Goal: Task Accomplishment & Management: Use online tool/utility

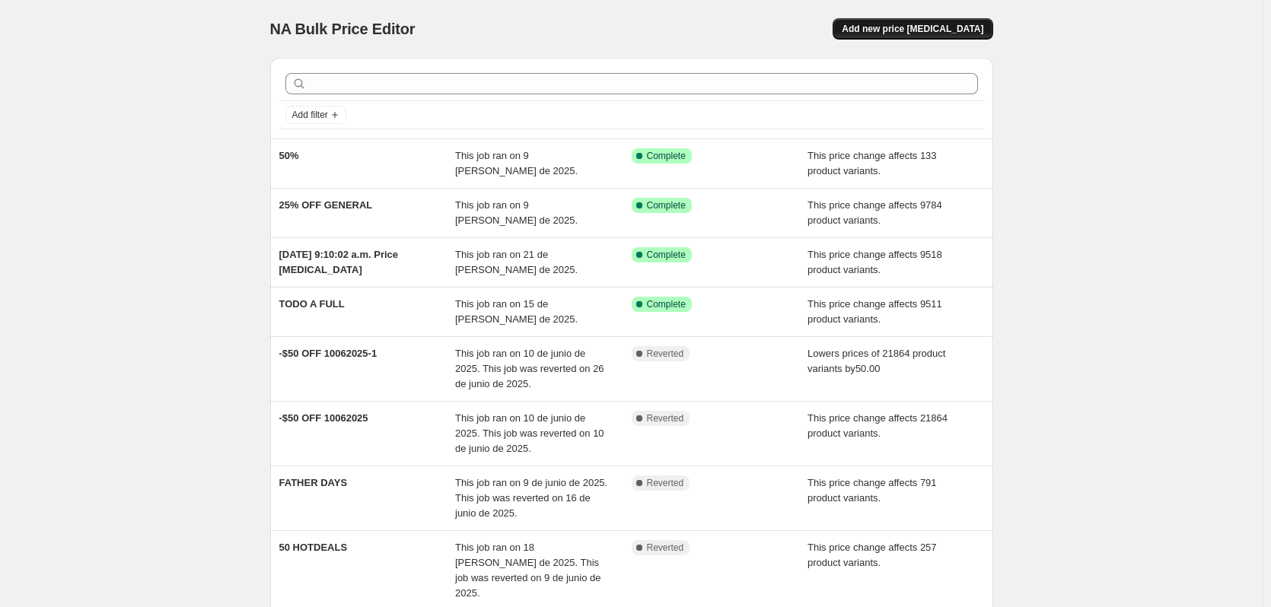
click at [923, 33] on span "Add new price [MEDICAL_DATA]" at bounding box center [913, 29] width 142 height 12
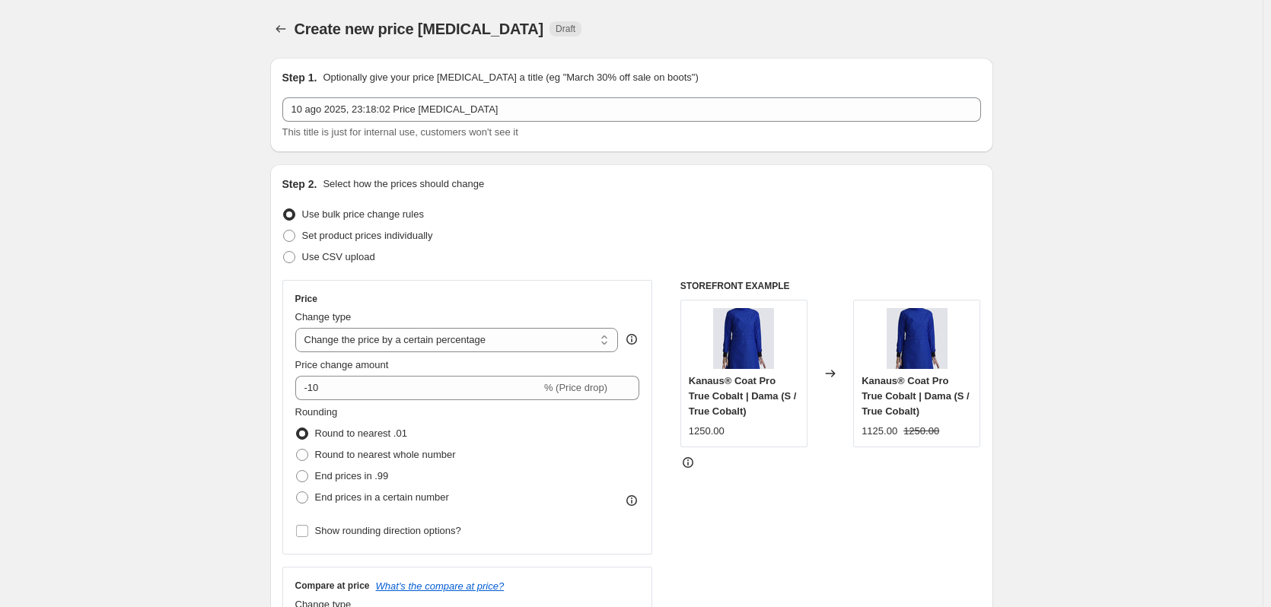
scroll to position [76, 0]
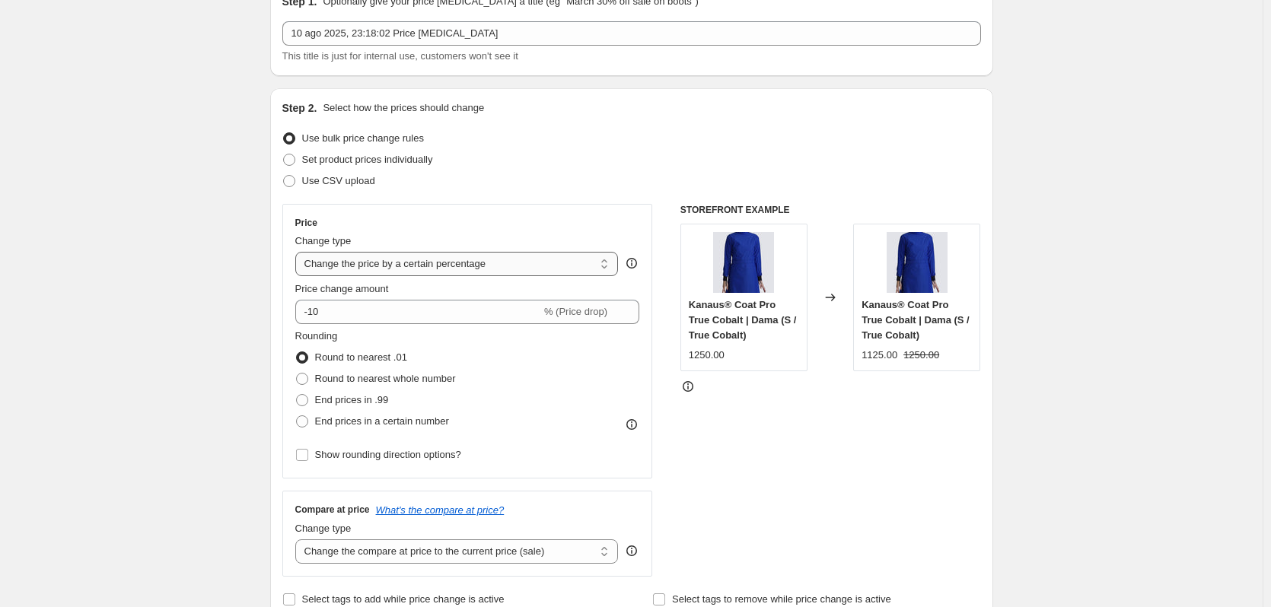
click at [468, 265] on select "Change the price to a certain amount Change the price by a certain amount Chang…" at bounding box center [457, 264] width 324 height 24
select select "bcap"
click at [298, 252] on select "Change the price to a certain amount Change the price by a certain amount Chang…" at bounding box center [457, 264] width 324 height 24
type input "-12.00"
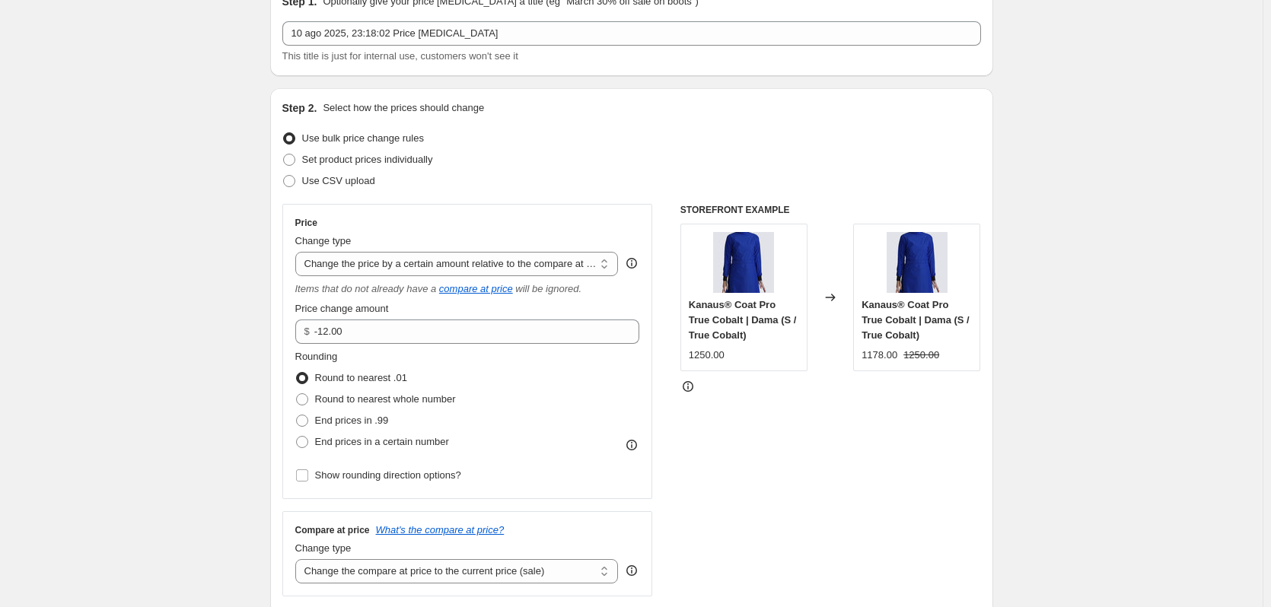
scroll to position [152, 0]
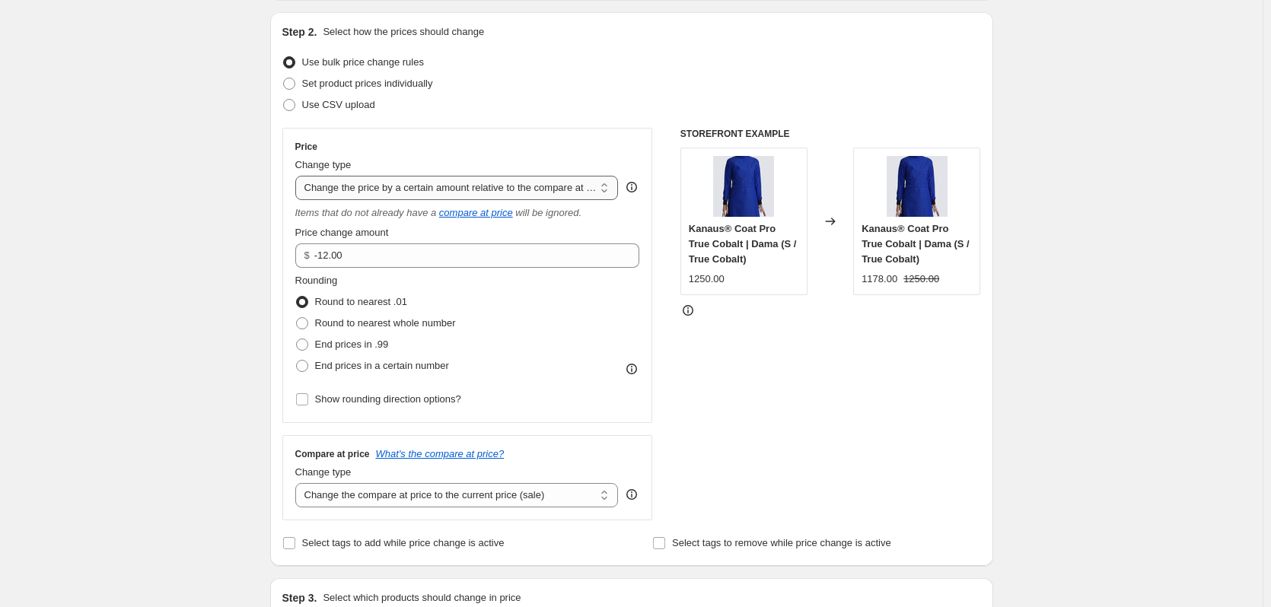
click at [464, 187] on select "Change the price to a certain amount Change the price by a certain amount Chang…" at bounding box center [457, 188] width 324 height 24
select select "pcap"
click at [298, 176] on select "Change the price to a certain amount Change the price by a certain amount Chang…" at bounding box center [457, 188] width 324 height 24
type input "-20"
drag, startPoint x: 391, startPoint y: 255, endPoint x: 311, endPoint y: 252, distance: 80.8
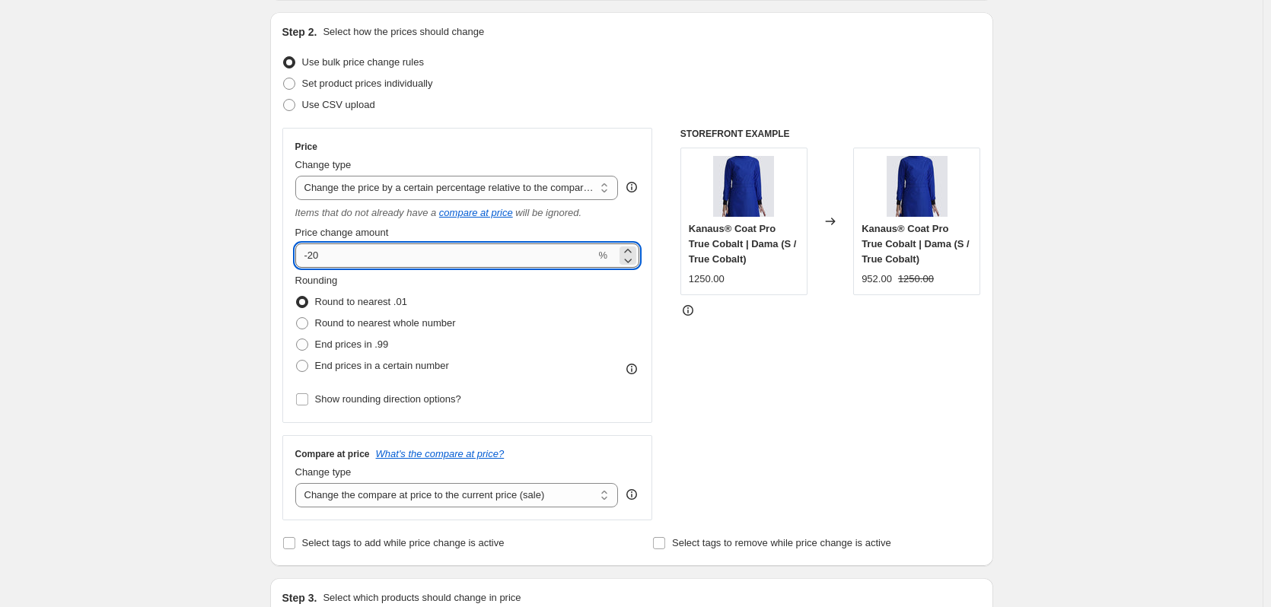
click at [311, 252] on input "-20" at bounding box center [445, 256] width 301 height 24
type input "0"
click at [509, 184] on select "Change the price to a certain amount Change the price by a certain amount Chang…" at bounding box center [457, 188] width 324 height 24
select select "bcap"
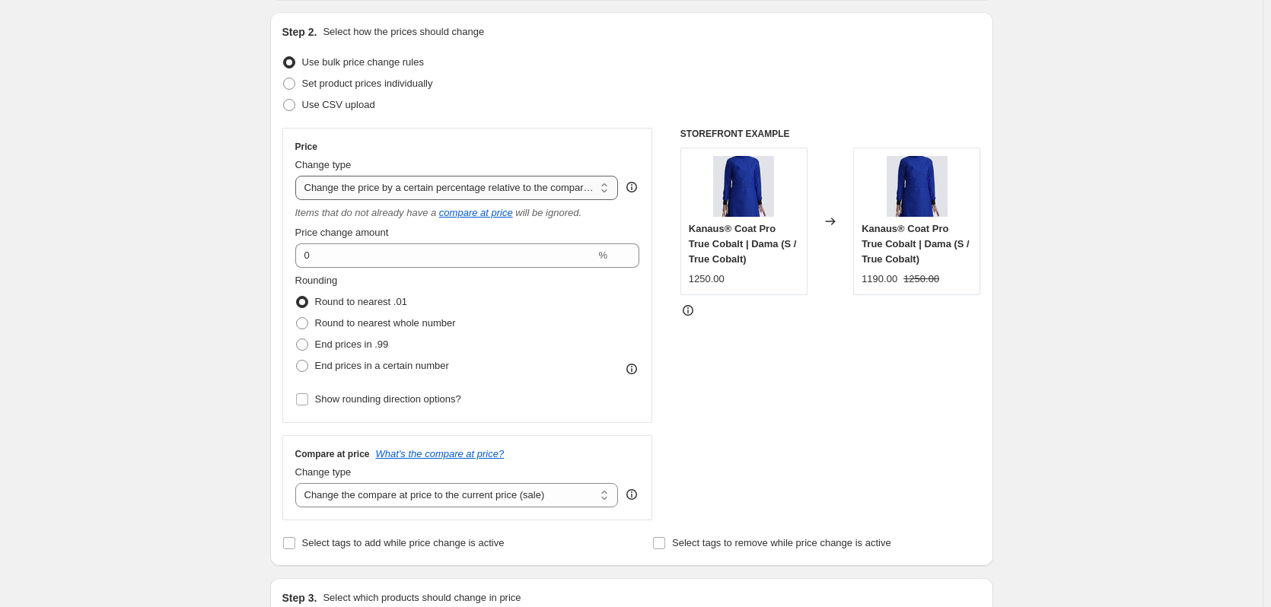
click at [298, 176] on select "Change the price to a certain amount Change the price by a certain amount Chang…" at bounding box center [457, 188] width 324 height 24
type input "-12.00"
click at [496, 187] on select "Change the price to a certain amount Change the price by a certain amount Chang…" at bounding box center [457, 188] width 324 height 24
click at [298, 176] on select "Change the price to a certain amount Change the price by a certain amount Chang…" at bounding box center [457, 188] width 324 height 24
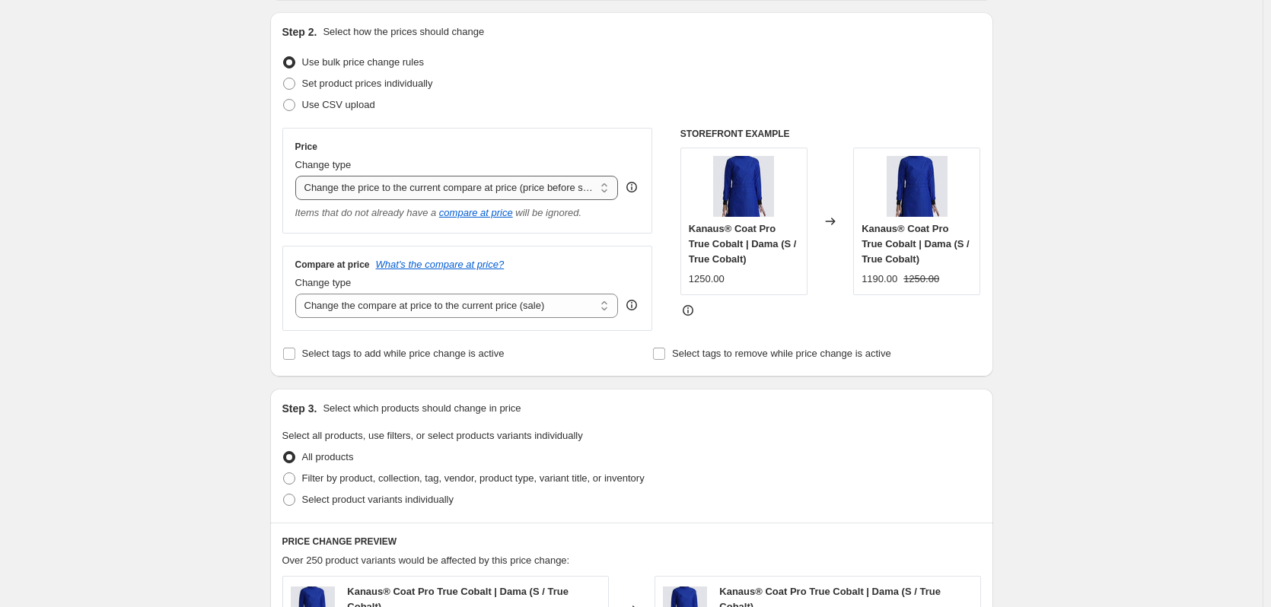
click at [490, 183] on select "Change the price to a certain amount Change the price by a certain amount Chang…" at bounding box center [457, 188] width 324 height 24
click at [298, 176] on select "Change the price to a certain amount Change the price by a certain amount Chang…" at bounding box center [457, 188] width 324 height 24
click at [489, 197] on select "Change the price to a certain amount Change the price by a certain amount Chang…" at bounding box center [457, 188] width 324 height 24
click at [298, 176] on select "Change the price to a certain amount Change the price by a certain amount Chang…" at bounding box center [457, 188] width 324 height 24
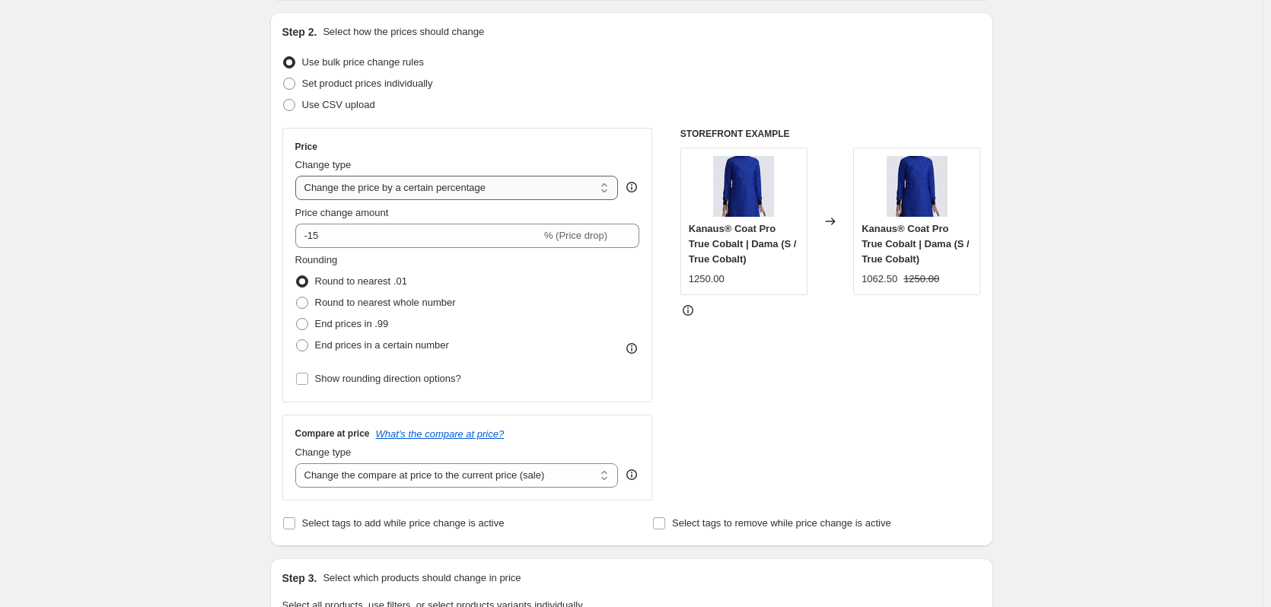
click at [472, 193] on select "Change the price to a certain amount Change the price by a certain amount Chang…" at bounding box center [457, 188] width 324 height 24
select select "by"
click at [298, 176] on select "Change the price to a certain amount Change the price by a certain amount Chang…" at bounding box center [457, 188] width 324 height 24
type input "-10.00"
click at [446, 191] on select "Change the price to a certain amount Change the price by a certain amount Chang…" at bounding box center [457, 188] width 324 height 24
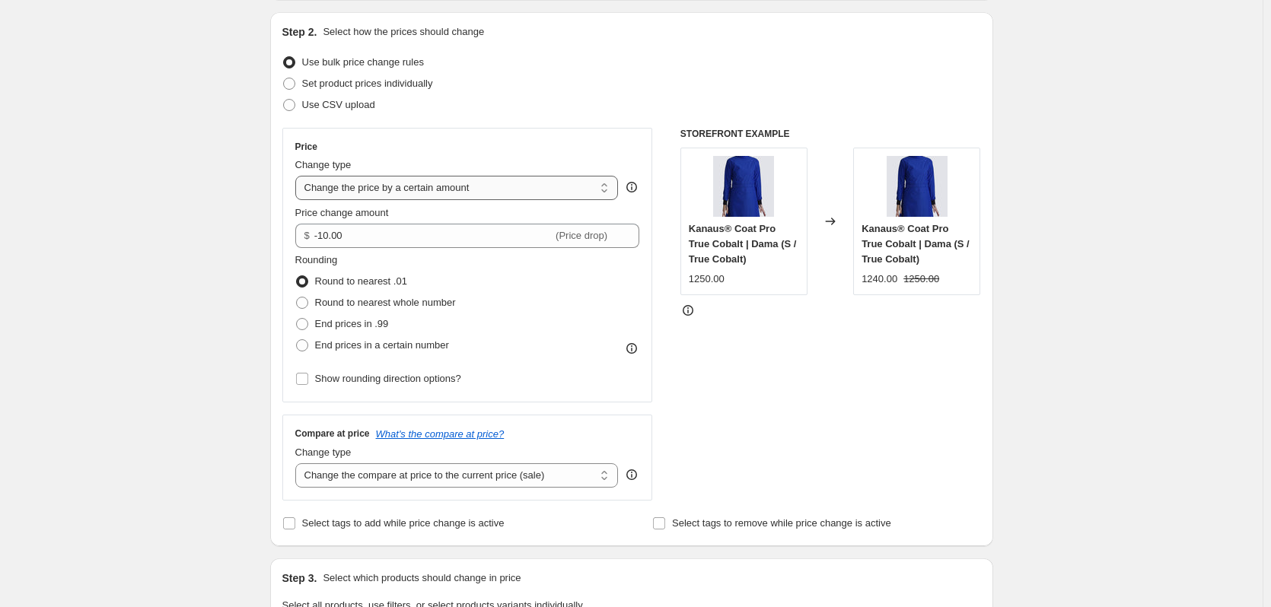
select select "to"
click at [298, 176] on select "Change the price to a certain amount Change the price by a certain amount Chang…" at bounding box center [457, 188] width 324 height 24
type input "80.00"
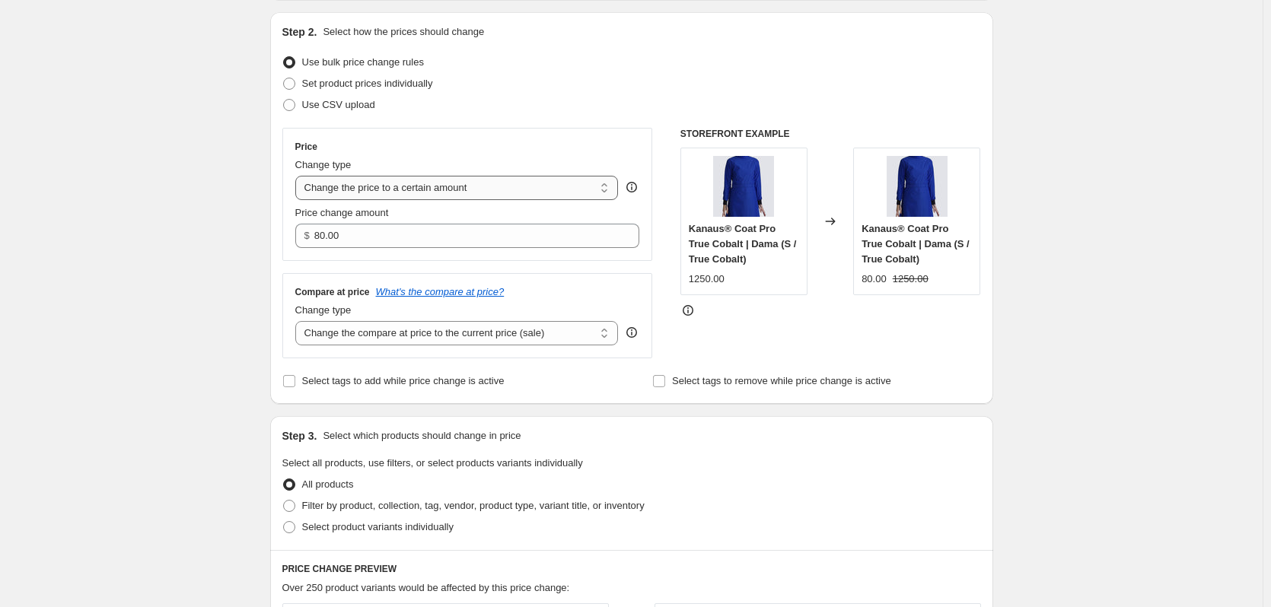
click at [446, 183] on select "Change the price to a certain amount Change the price by a certain amount Chang…" at bounding box center [457, 188] width 324 height 24
select select "pc"
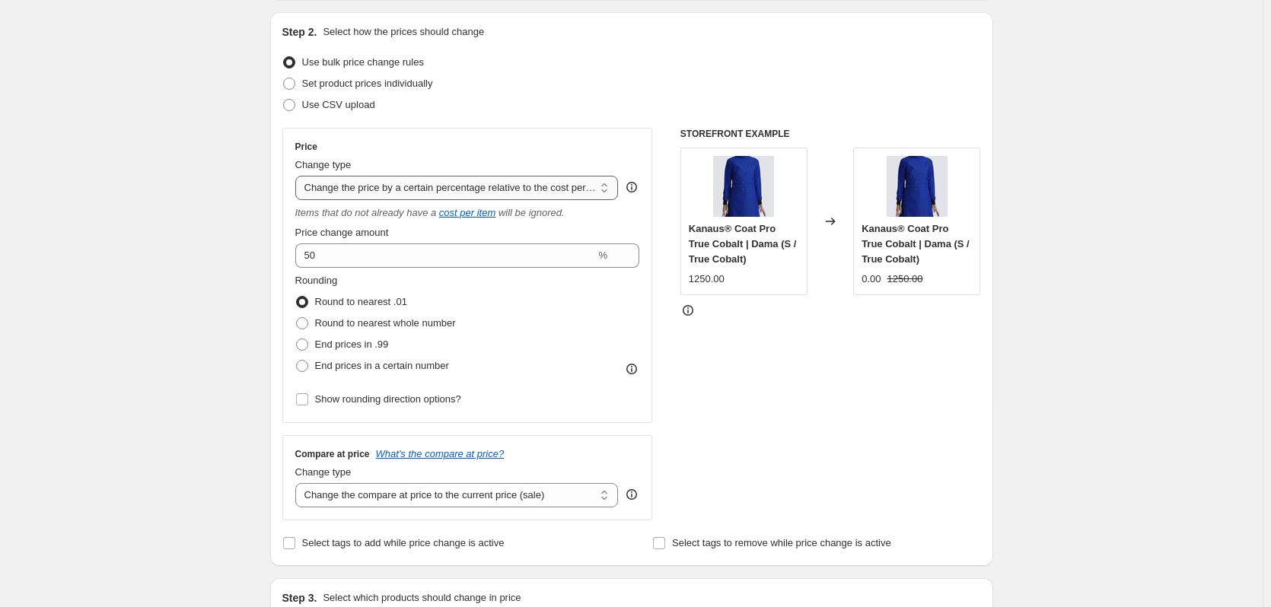
click at [379, 190] on select "Change the price to a certain amount Change the price by a certain amount Chang…" at bounding box center [457, 188] width 324 height 24
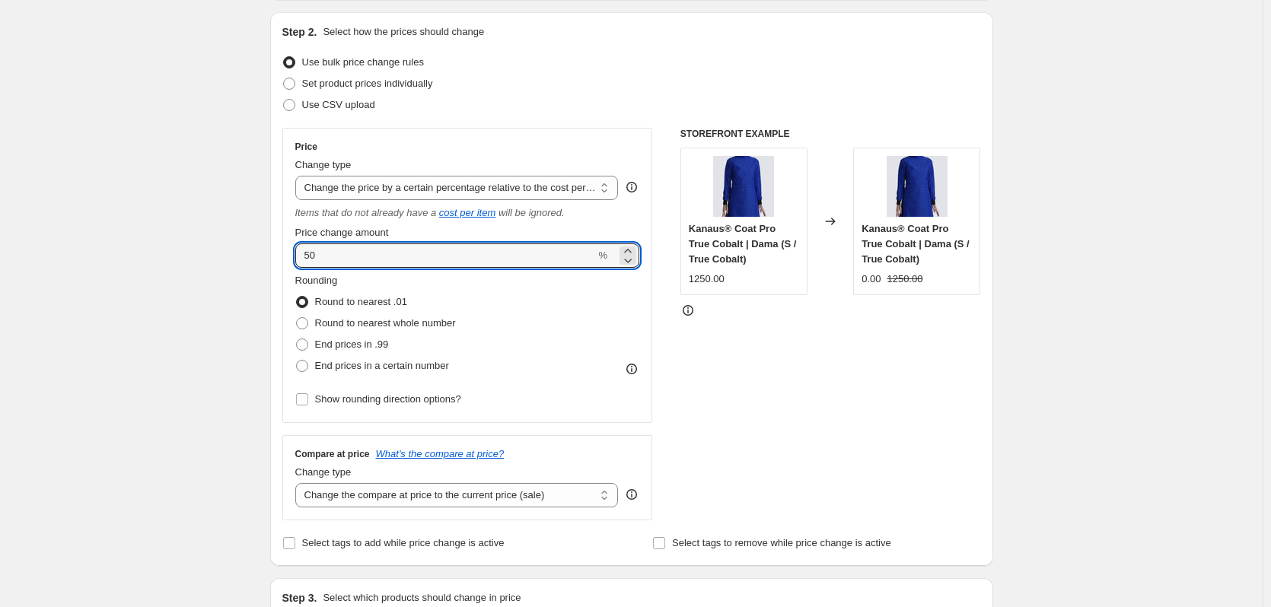
drag, startPoint x: 318, startPoint y: 263, endPoint x: 280, endPoint y: 250, distance: 40.5
click at [280, 250] on div "Step 2. Select how the prices should change Use bulk price change rules Set pro…" at bounding box center [631, 289] width 723 height 554
type input "0"
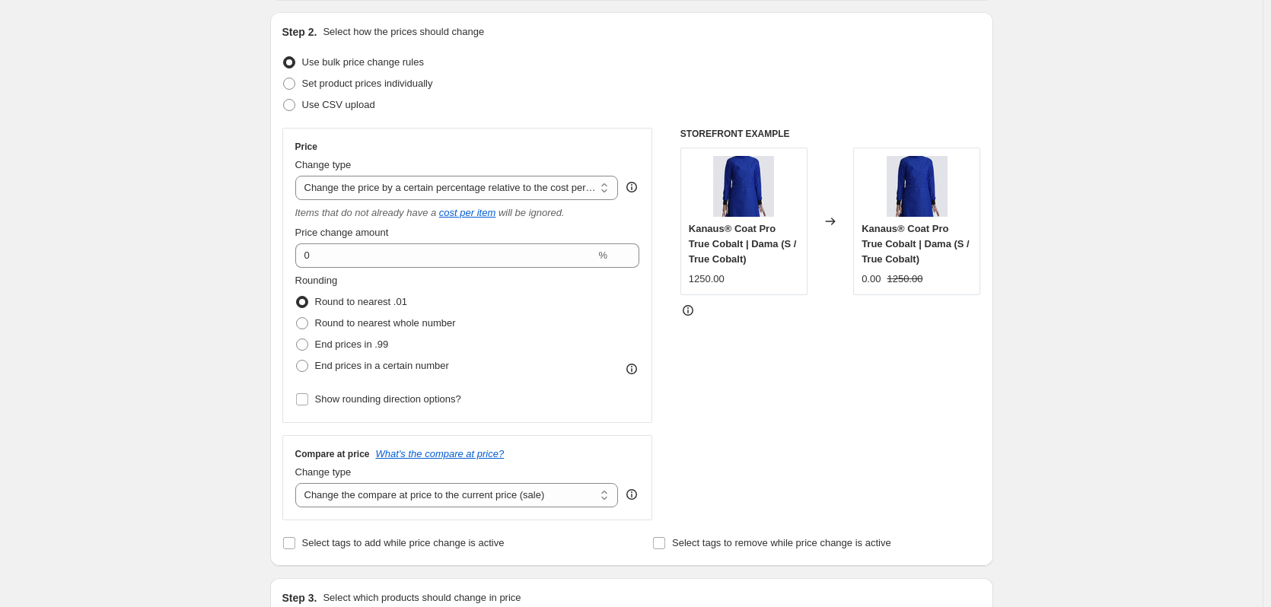
click at [394, 192] on select "Change the price to a certain amount Change the price by a certain amount Chang…" at bounding box center [457, 188] width 324 height 24
select select "margin"
click at [298, 176] on select "Change the price to a certain amount Change the price by a certain amount Chang…" at bounding box center [457, 188] width 324 height 24
type input "50"
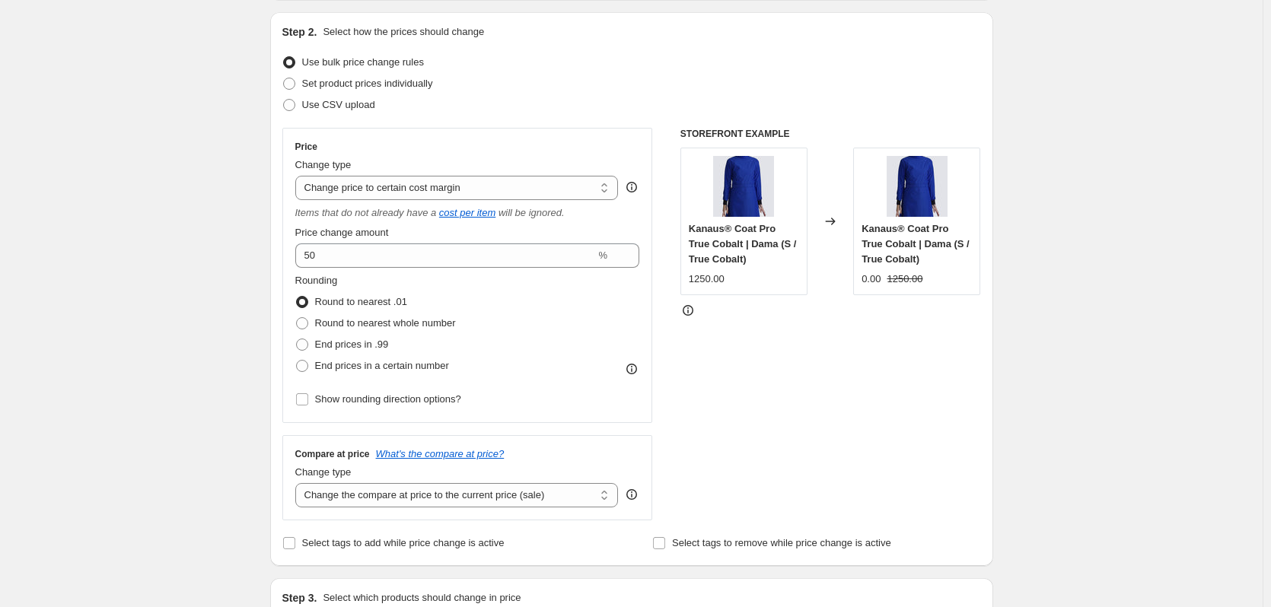
click at [402, 170] on div "Change type" at bounding box center [457, 165] width 324 height 15
click at [394, 192] on select "Change the price to a certain amount Change the price by a certain amount Chang…" at bounding box center [457, 188] width 324 height 24
click at [298, 176] on select "Change the price to a certain amount Change the price by a certain amount Chang…" at bounding box center [457, 188] width 324 height 24
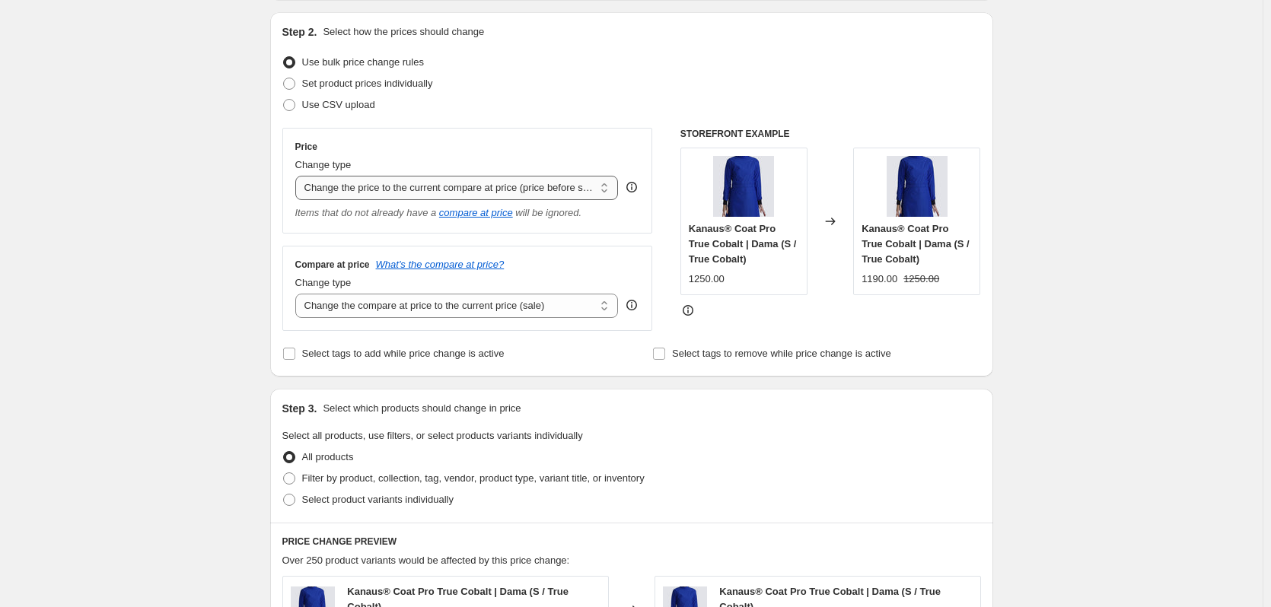
click at [381, 193] on select "Change the price to a certain amount Change the price by a certain amount Chang…" at bounding box center [457, 188] width 324 height 24
click at [298, 176] on select "Change the price to a certain amount Change the price by a certain amount Chang…" at bounding box center [457, 188] width 324 height 24
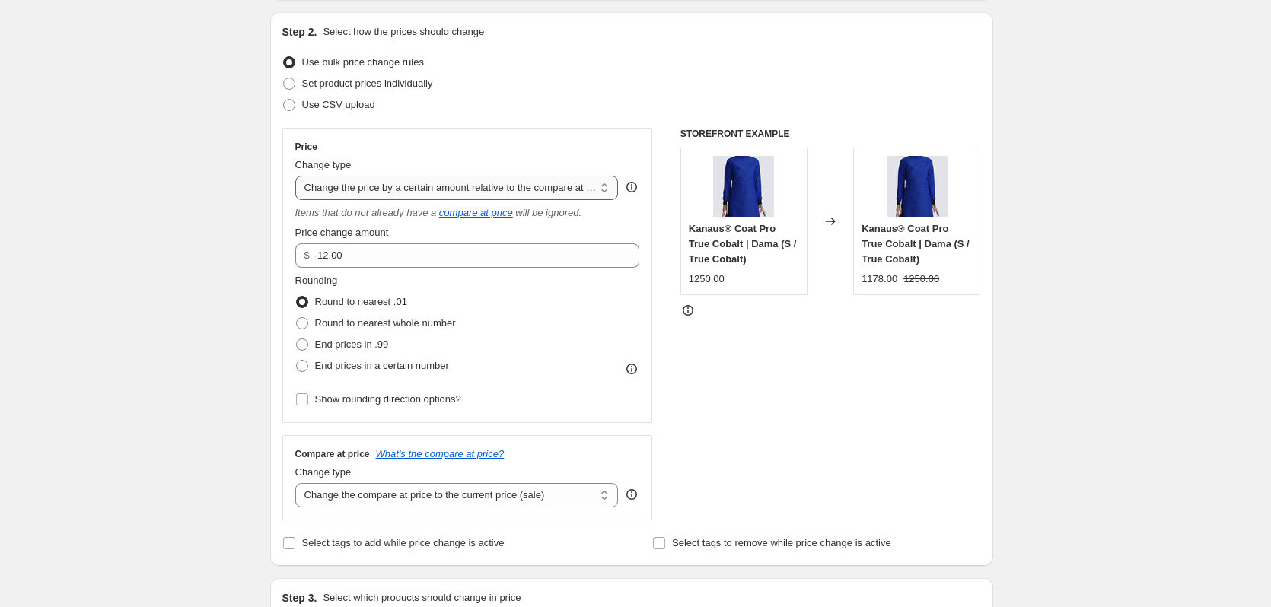
click at [355, 188] on select "Change the price to a certain amount Change the price by a certain amount Chang…" at bounding box center [457, 188] width 324 height 24
select select "pcap"
click at [298, 176] on select "Change the price to a certain amount Change the price by a certain amount Chang…" at bounding box center [457, 188] width 324 height 24
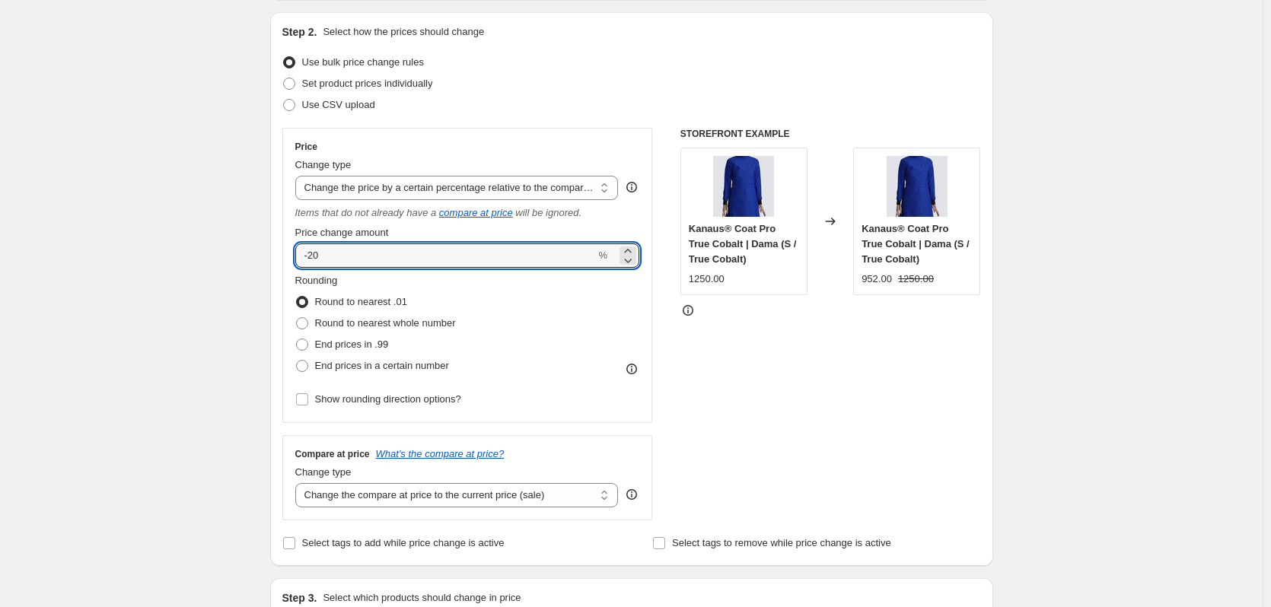
drag, startPoint x: 357, startPoint y: 259, endPoint x: 297, endPoint y: 250, distance: 60.8
click at [297, 250] on div "Price Change type Change the price to a certain amount Change the price by a ce…" at bounding box center [467, 275] width 371 height 295
type input "0"
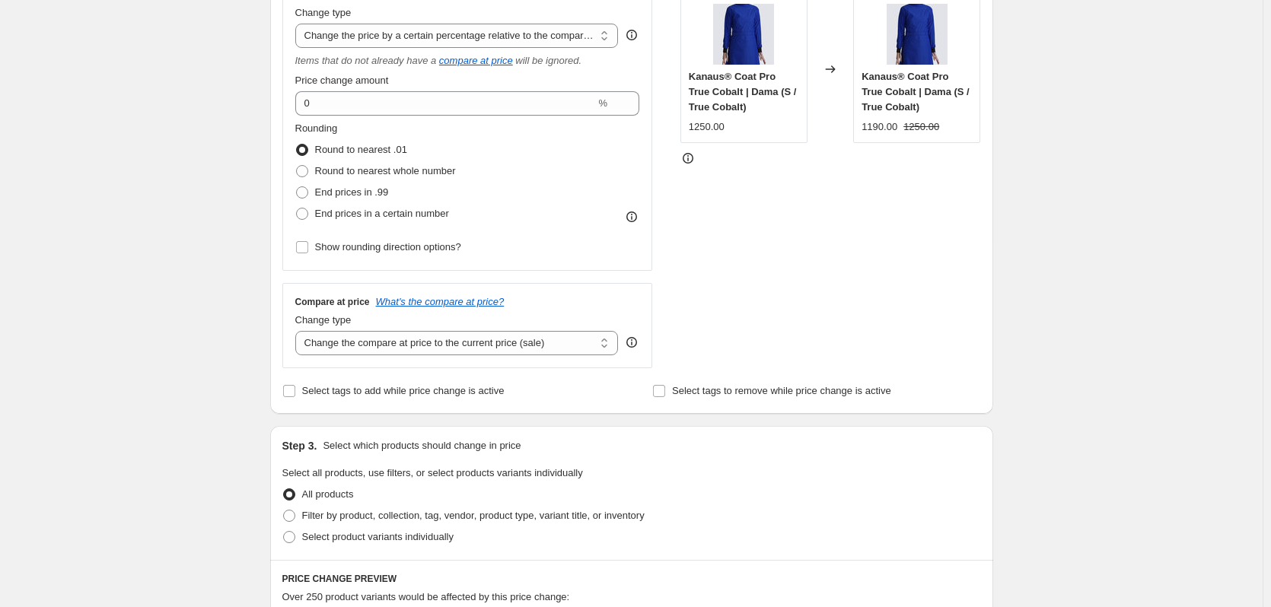
scroll to position [457, 0]
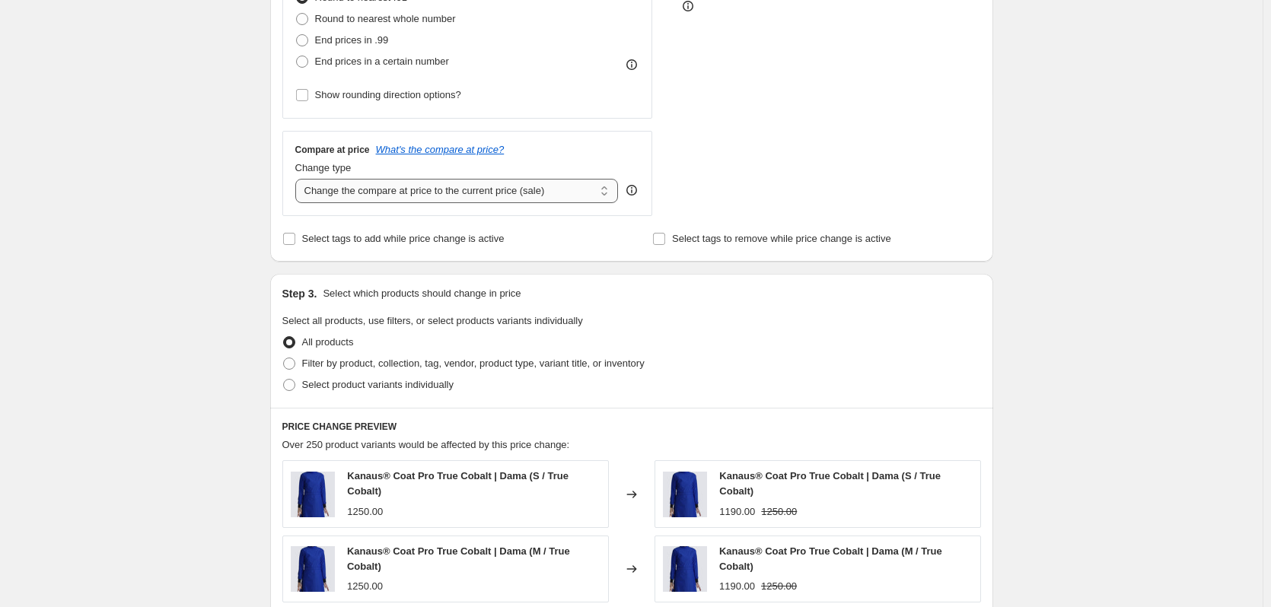
click at [361, 188] on select "Change the compare at price to the current price (sale) Change the compare at p…" at bounding box center [457, 191] width 324 height 24
select select "no_change"
click at [298, 179] on select "Change the compare at price to the current price (sale) Change the compare at p…" at bounding box center [457, 191] width 324 height 24
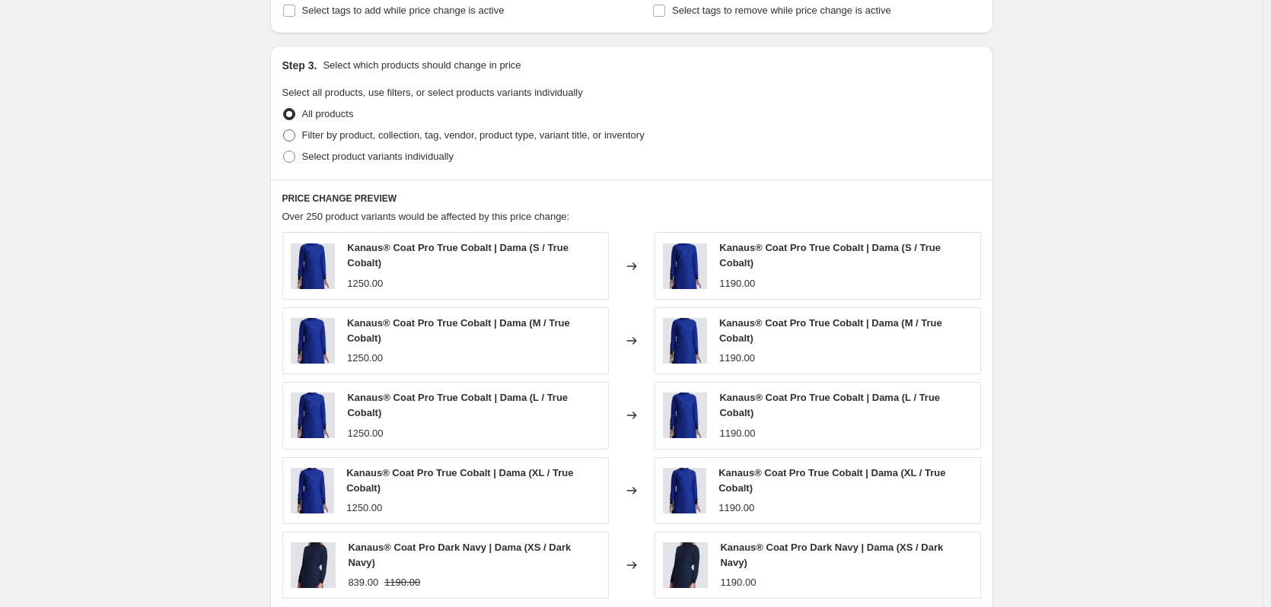
click at [341, 137] on span "Filter by product, collection, tag, vendor, product type, variant title, or inv…" at bounding box center [473, 134] width 343 height 11
click at [284, 130] on input "Filter by product, collection, tag, vendor, product type, variant title, or inv…" at bounding box center [283, 129] width 1 height 1
radio input "true"
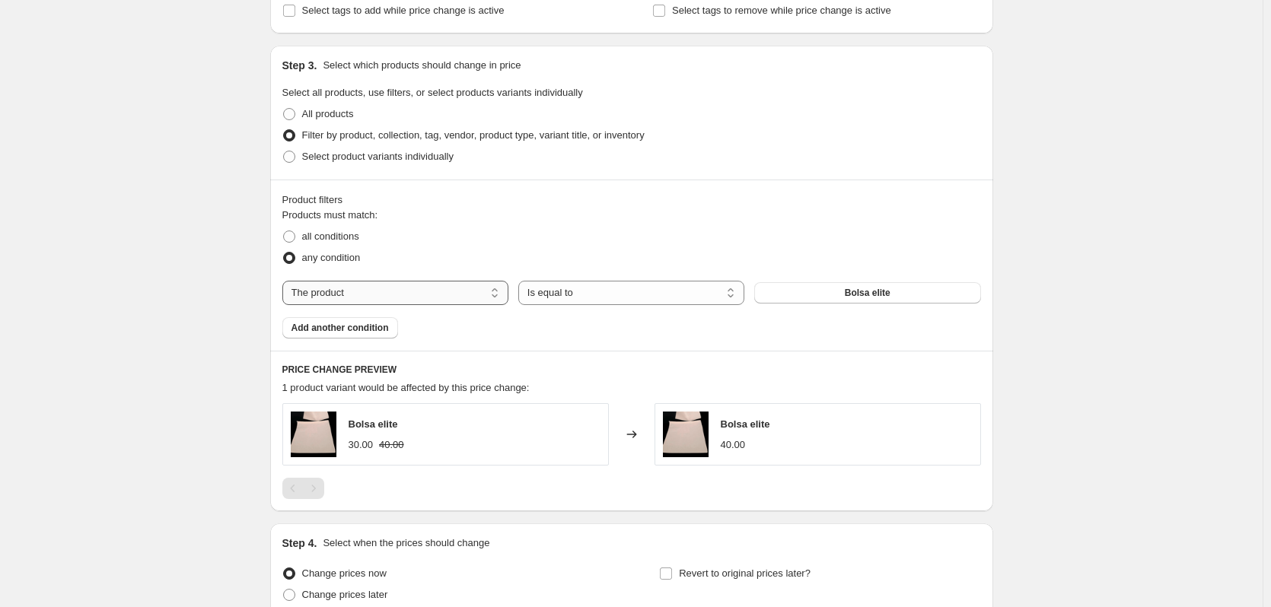
click at [435, 299] on select "The product The product's collection The product's tag The product's vendor The…" at bounding box center [395, 293] width 226 height 24
select select "tag"
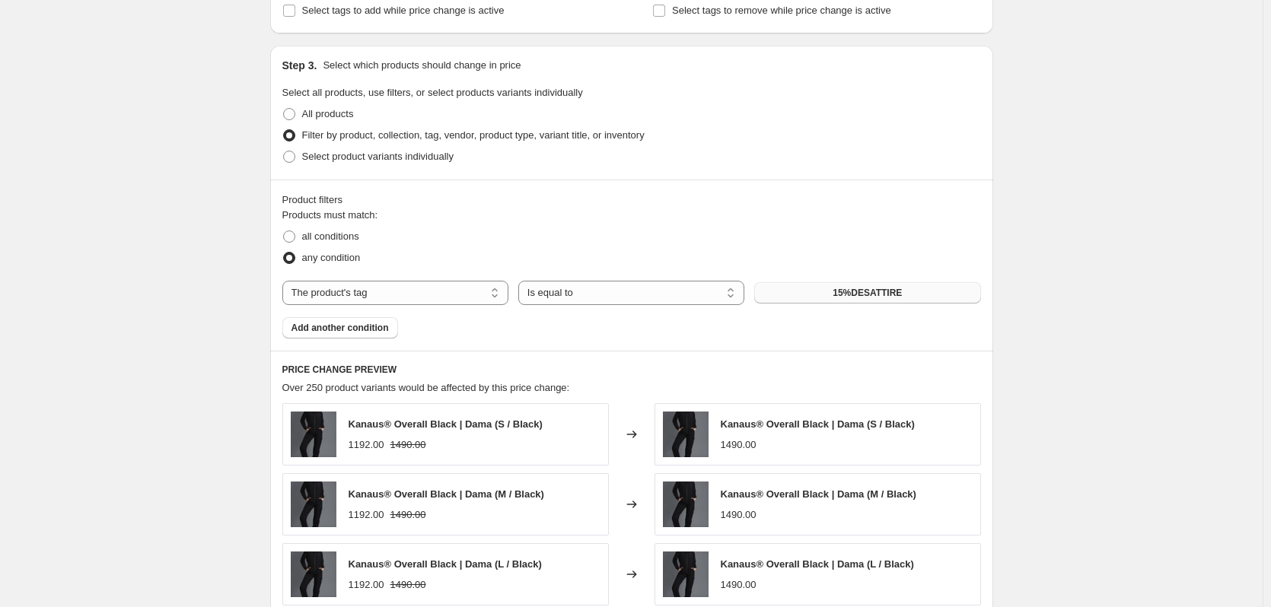
click at [844, 288] on span "15%DESATTIRE" at bounding box center [867, 293] width 69 height 12
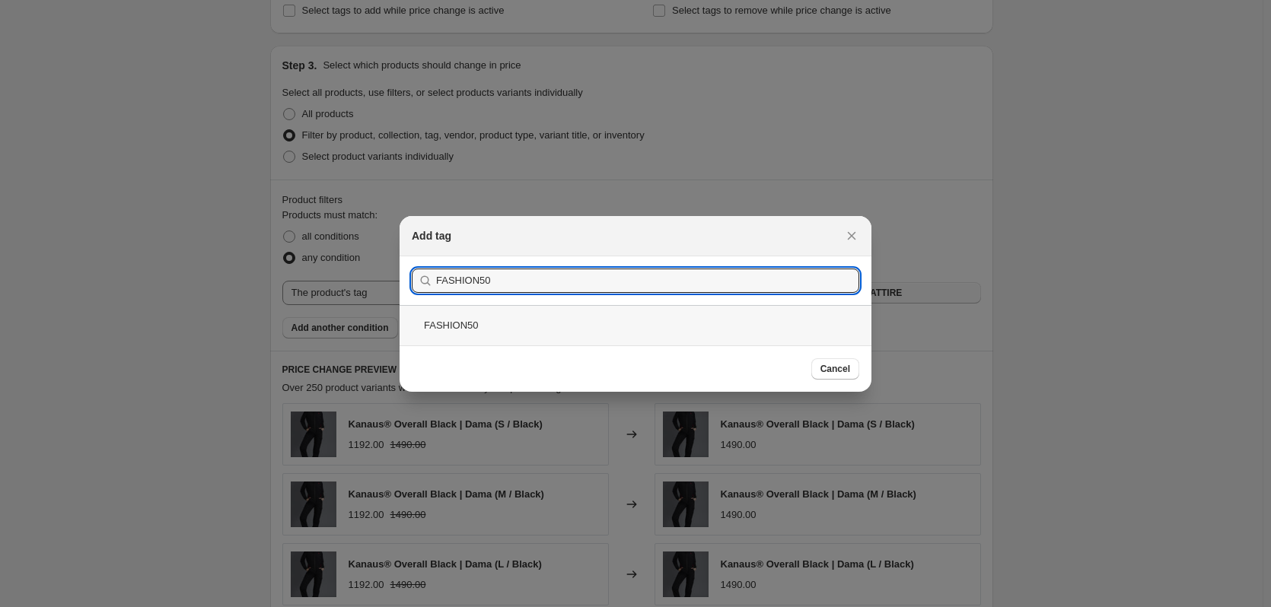
type input "FASHION50"
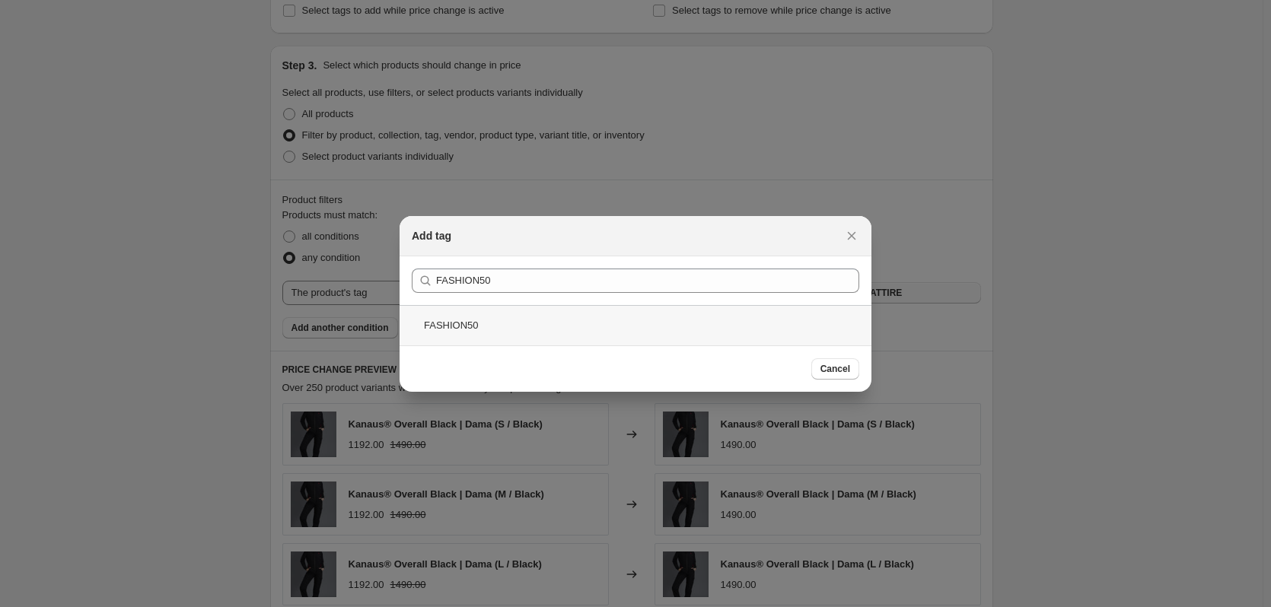
click at [481, 328] on div "FASHION50" at bounding box center [636, 325] width 472 height 40
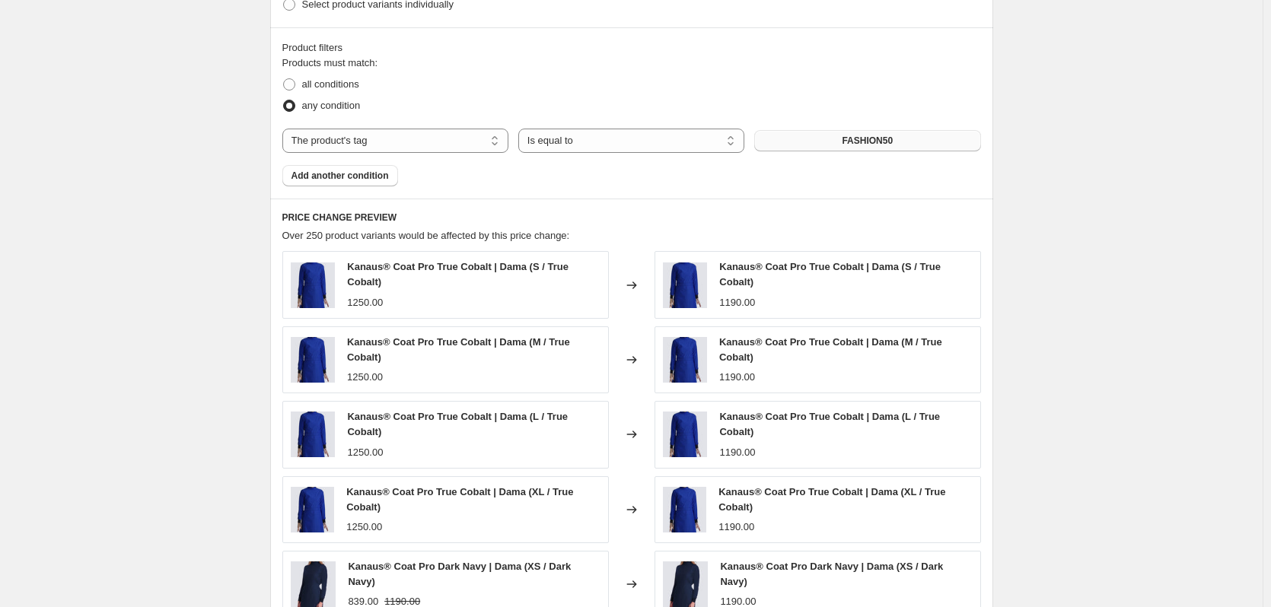
scroll to position [914, 0]
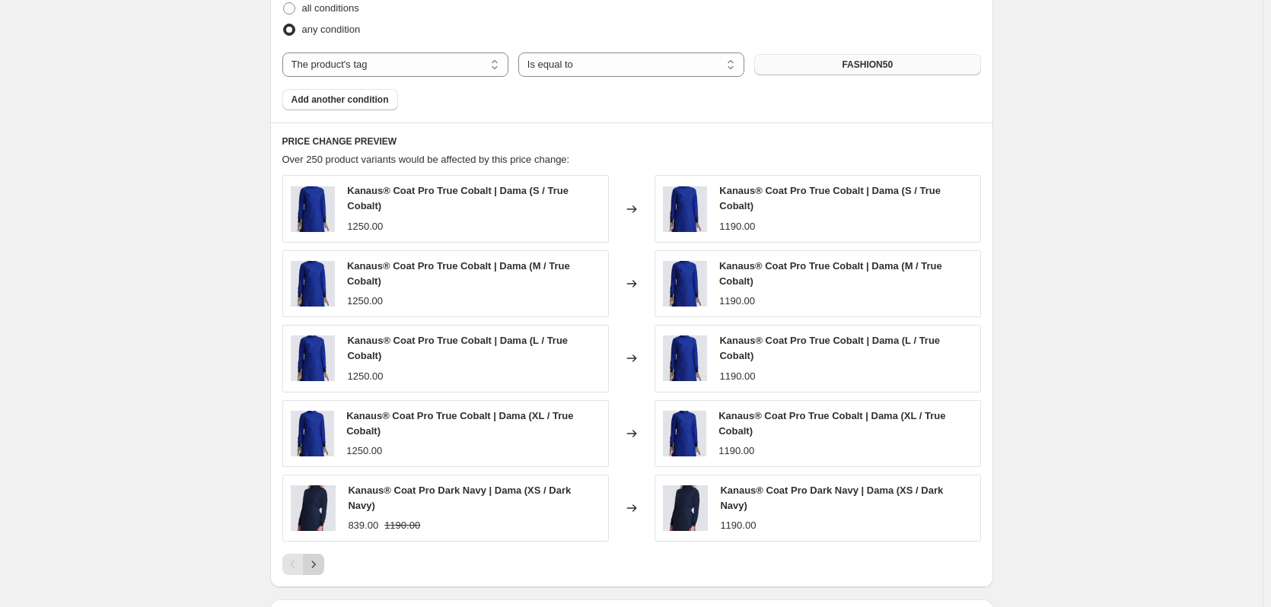
click at [315, 567] on icon "Next" at bounding box center [313, 564] width 15 height 15
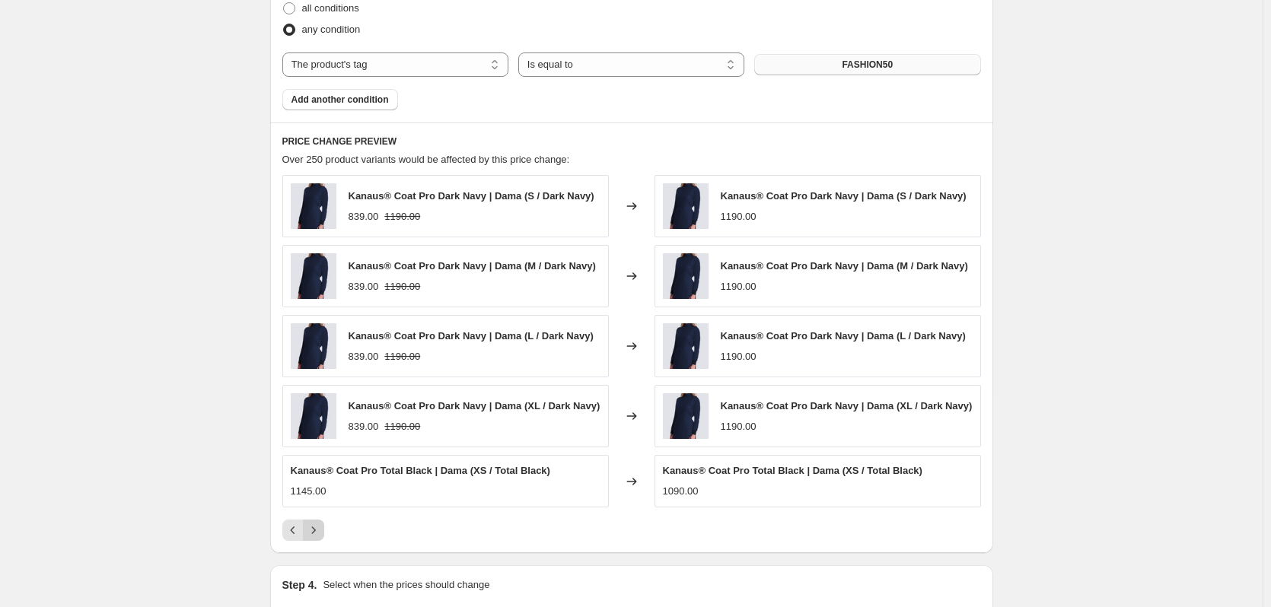
click at [320, 537] on icon "Next" at bounding box center [313, 530] width 15 height 15
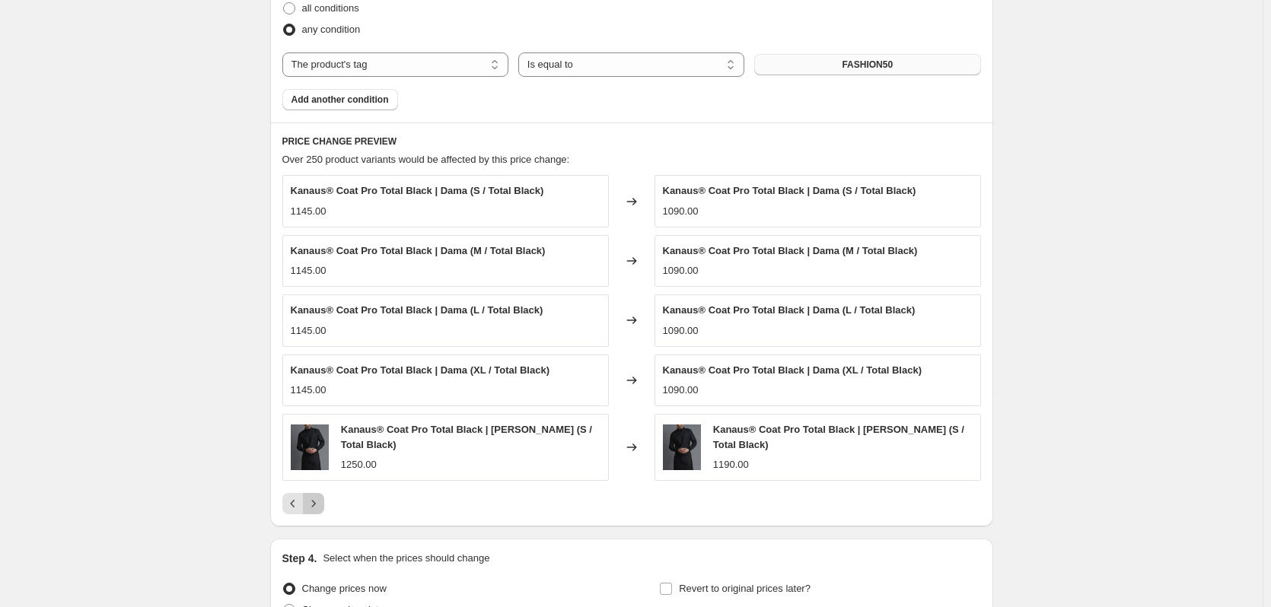
click at [316, 510] on icon "Next" at bounding box center [313, 503] width 15 height 15
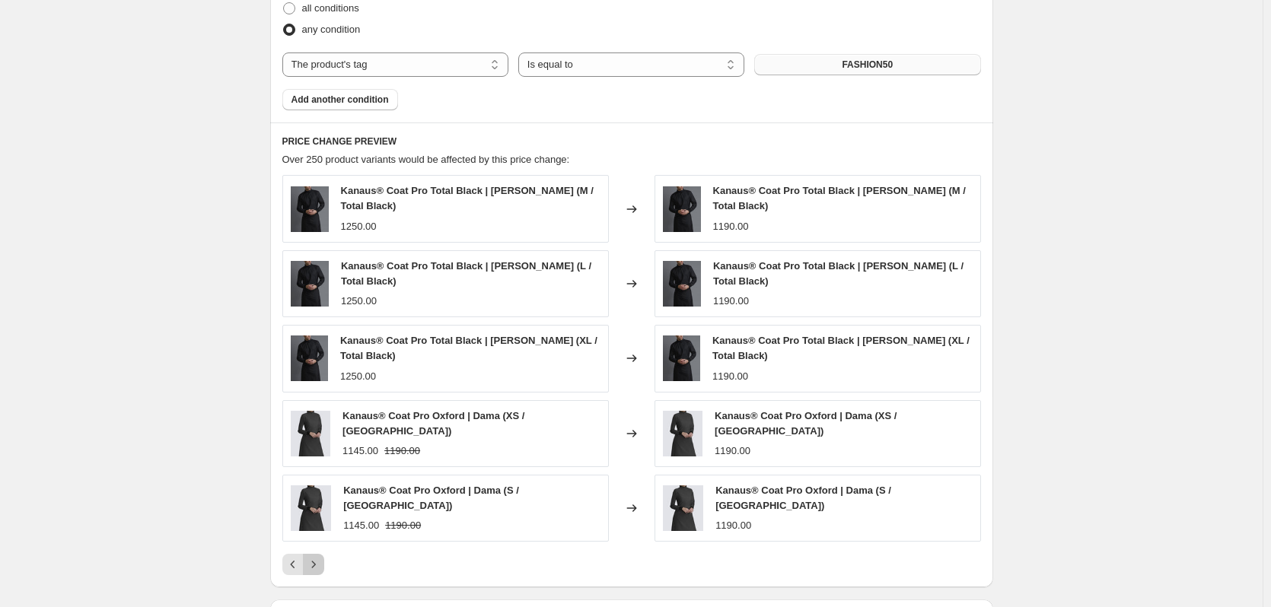
click at [321, 558] on icon "Next" at bounding box center [313, 564] width 15 height 15
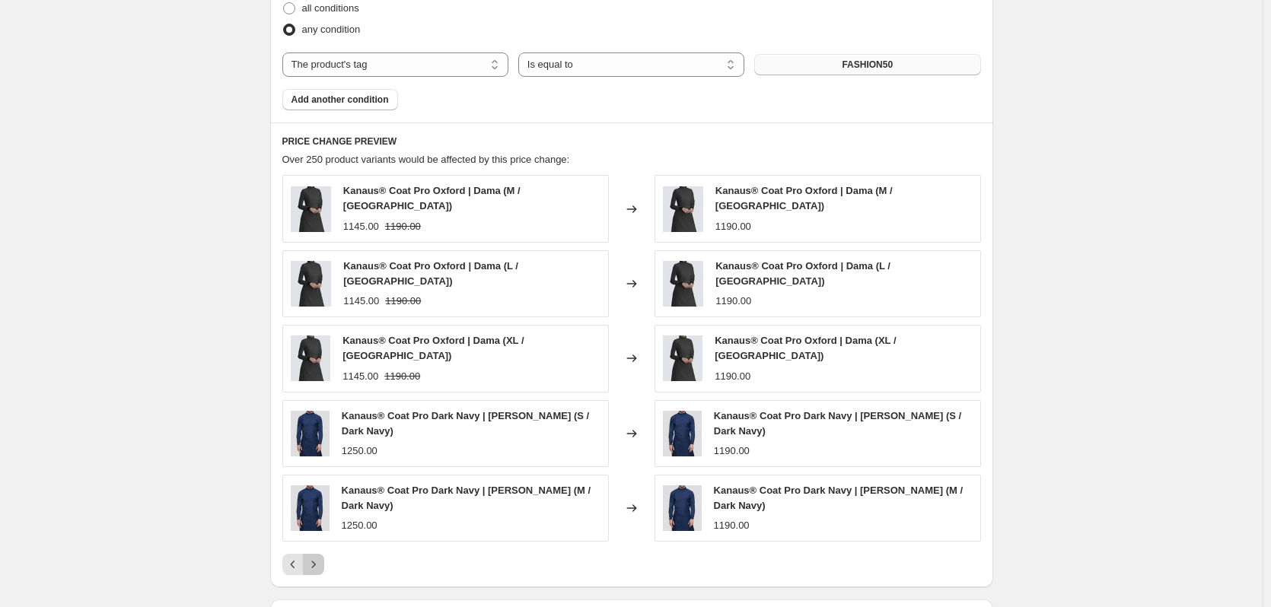
click at [321, 558] on icon "Next" at bounding box center [313, 564] width 15 height 15
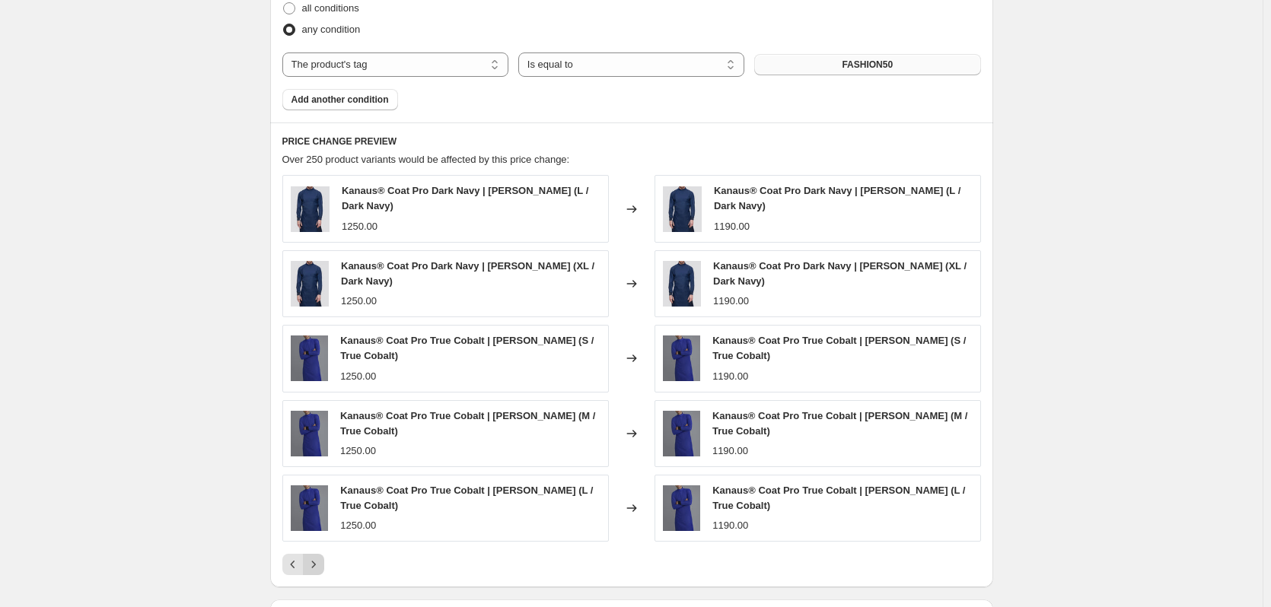
click at [324, 555] on button "Next" at bounding box center [313, 564] width 21 height 21
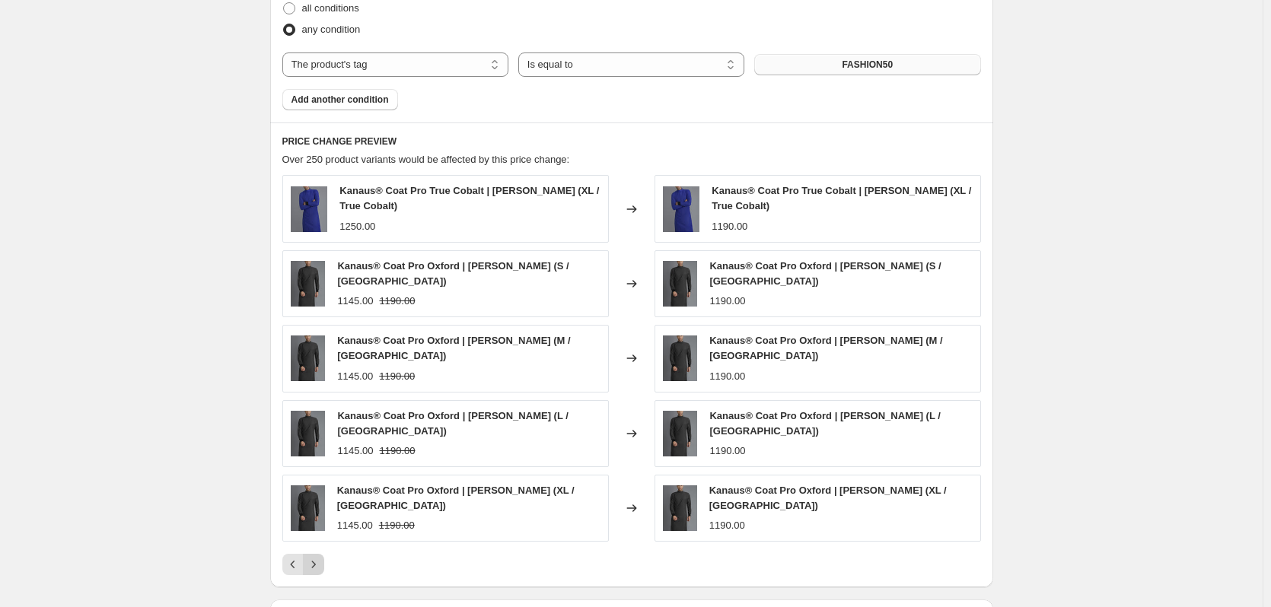
click at [324, 555] on button "Next" at bounding box center [313, 564] width 21 height 21
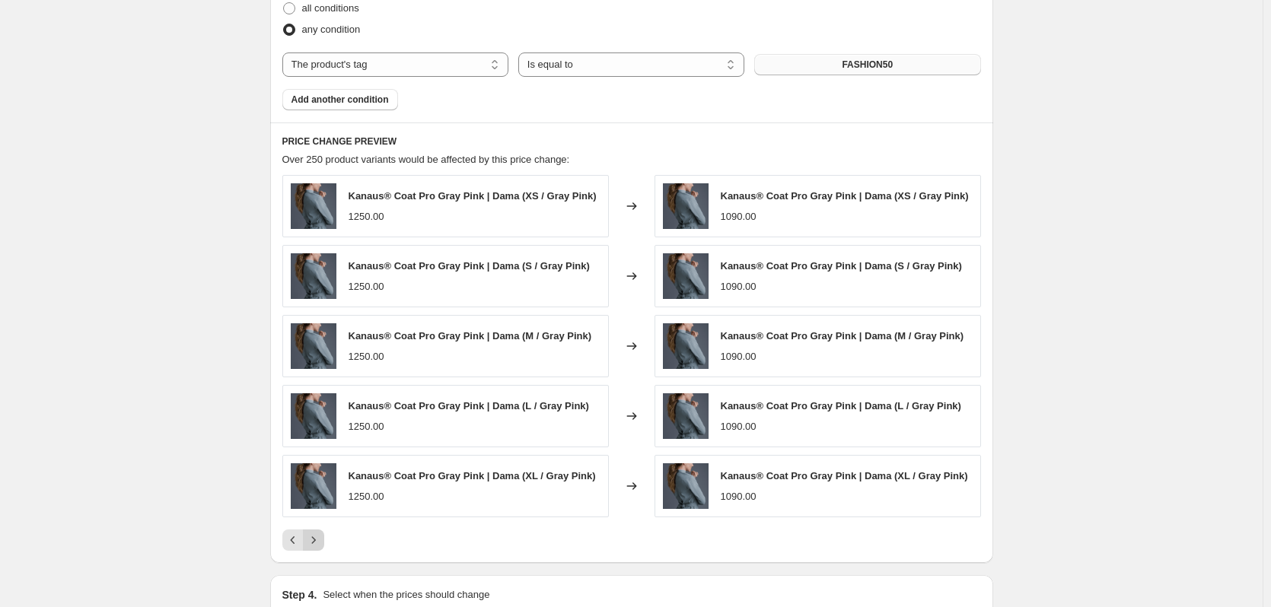
click at [324, 555] on div "PRICE CHANGE PREVIEW Over 250 product variants would be affected by this price …" at bounding box center [631, 343] width 723 height 441
click at [318, 547] on icon "Next" at bounding box center [313, 540] width 15 height 15
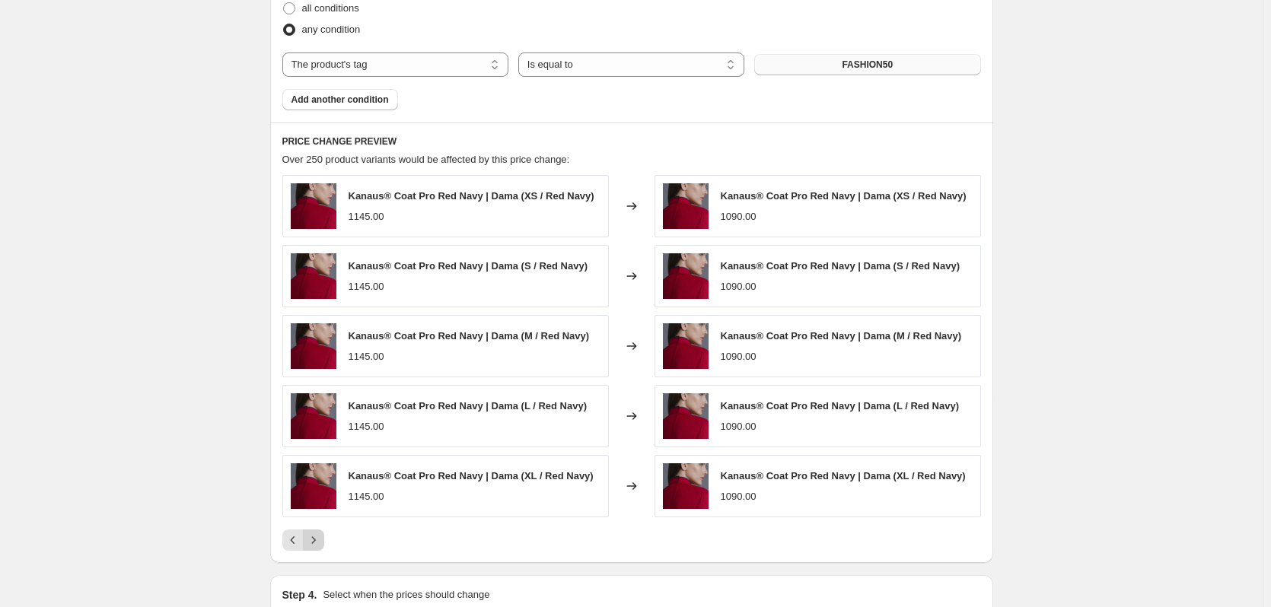
click at [318, 547] on icon "Next" at bounding box center [313, 540] width 15 height 15
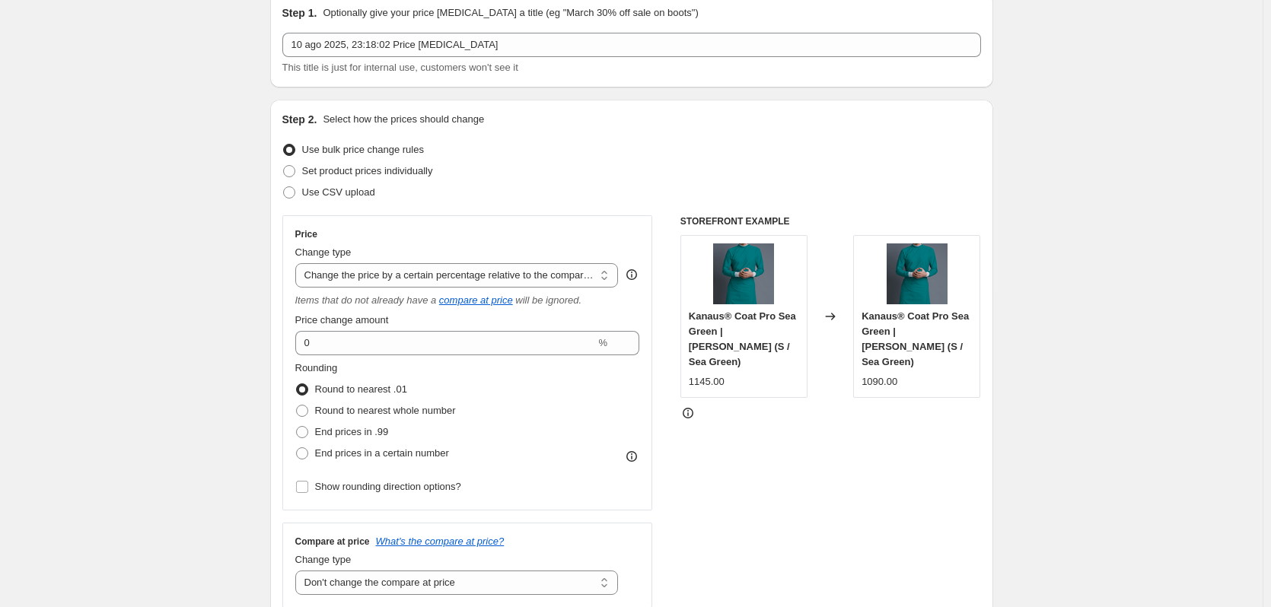
scroll to position [0, 0]
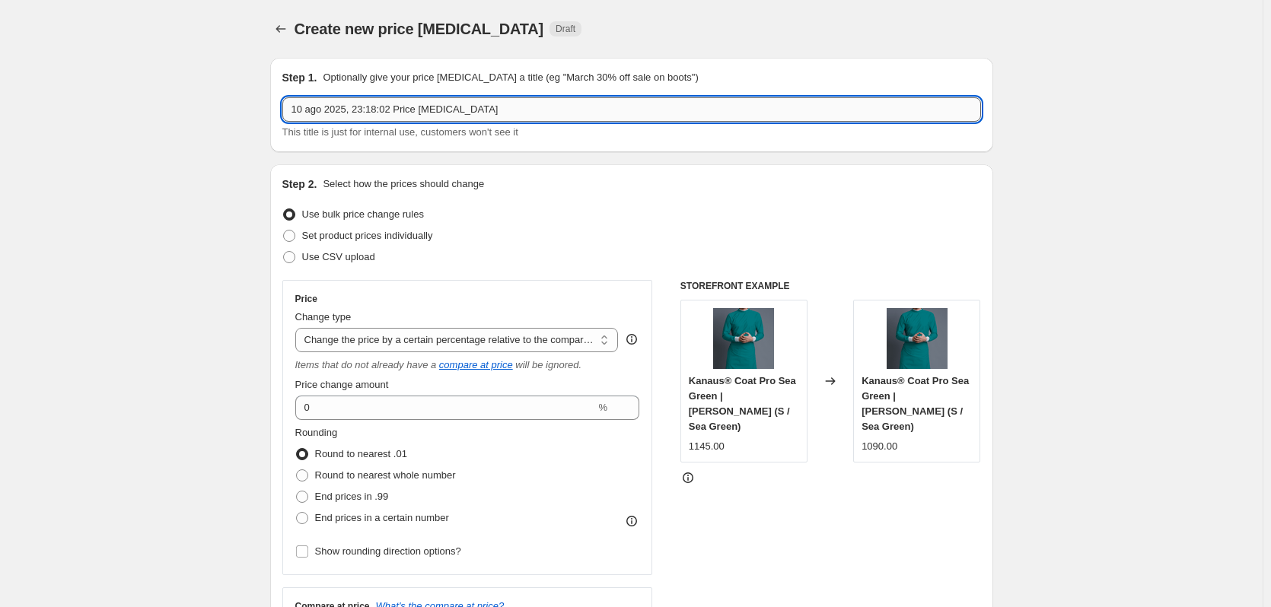
click at [407, 102] on input "10 ago 2025, 23:18:02 Price [MEDICAL_DATA]" at bounding box center [631, 109] width 699 height 24
type input "f"
type input "FULL TODO"
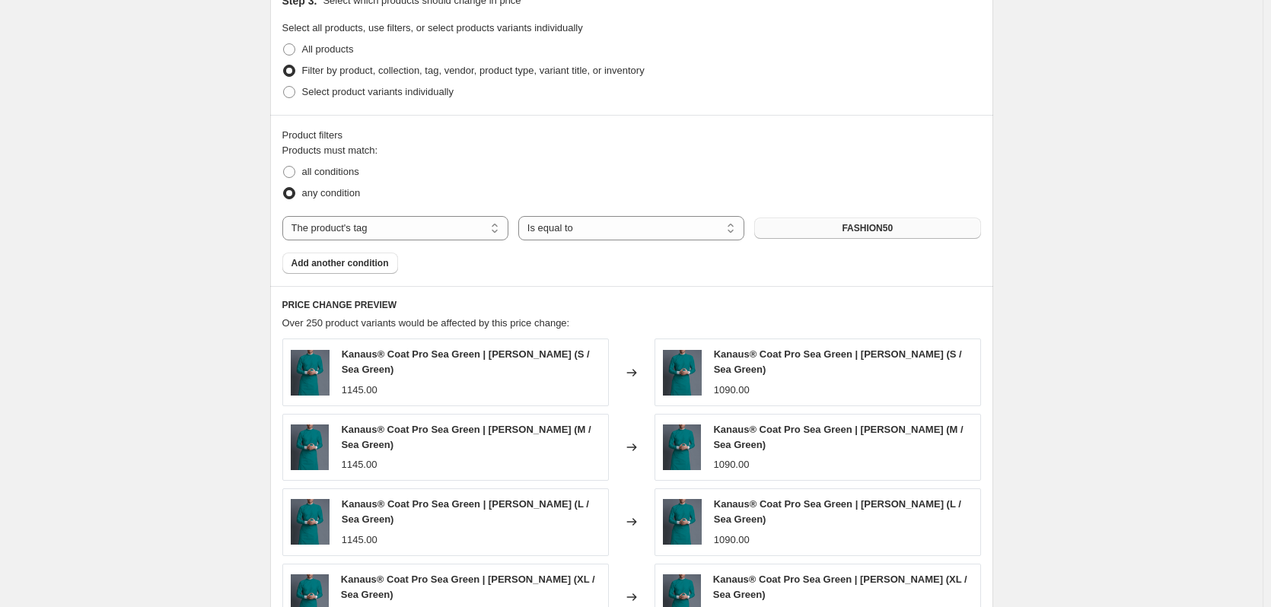
scroll to position [445, 0]
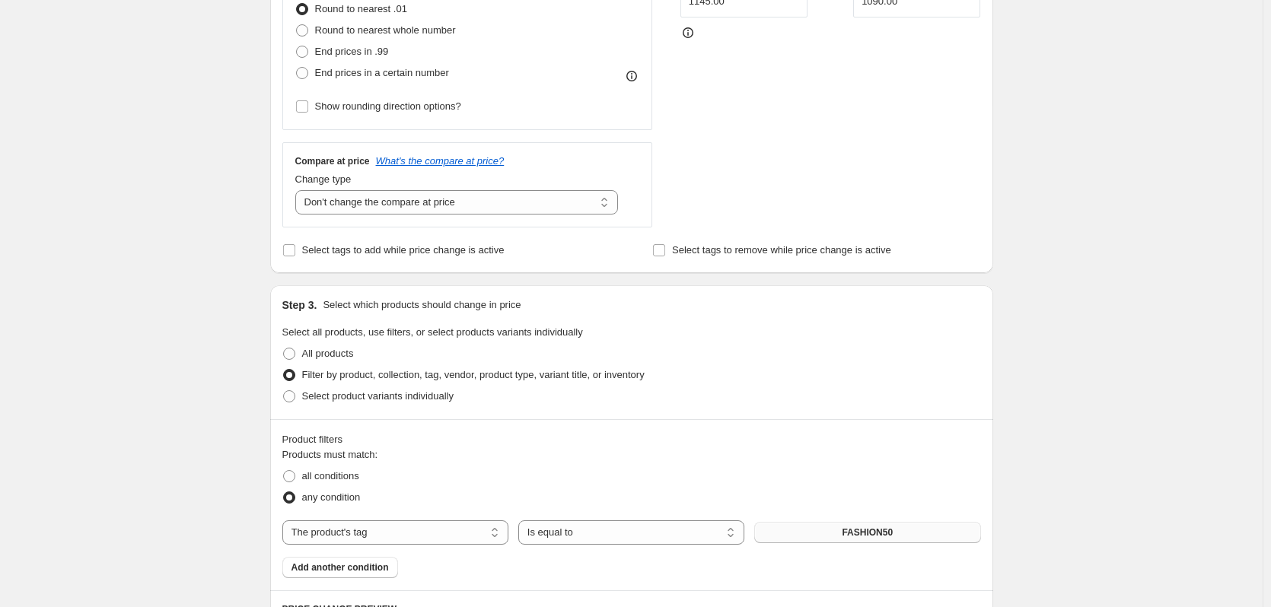
click at [107, 226] on div "Create new price [MEDICAL_DATA]. This page is ready Create new price [MEDICAL_D…" at bounding box center [631, 423] width 1263 height 1737
